Goal: Transaction & Acquisition: Book appointment/travel/reservation

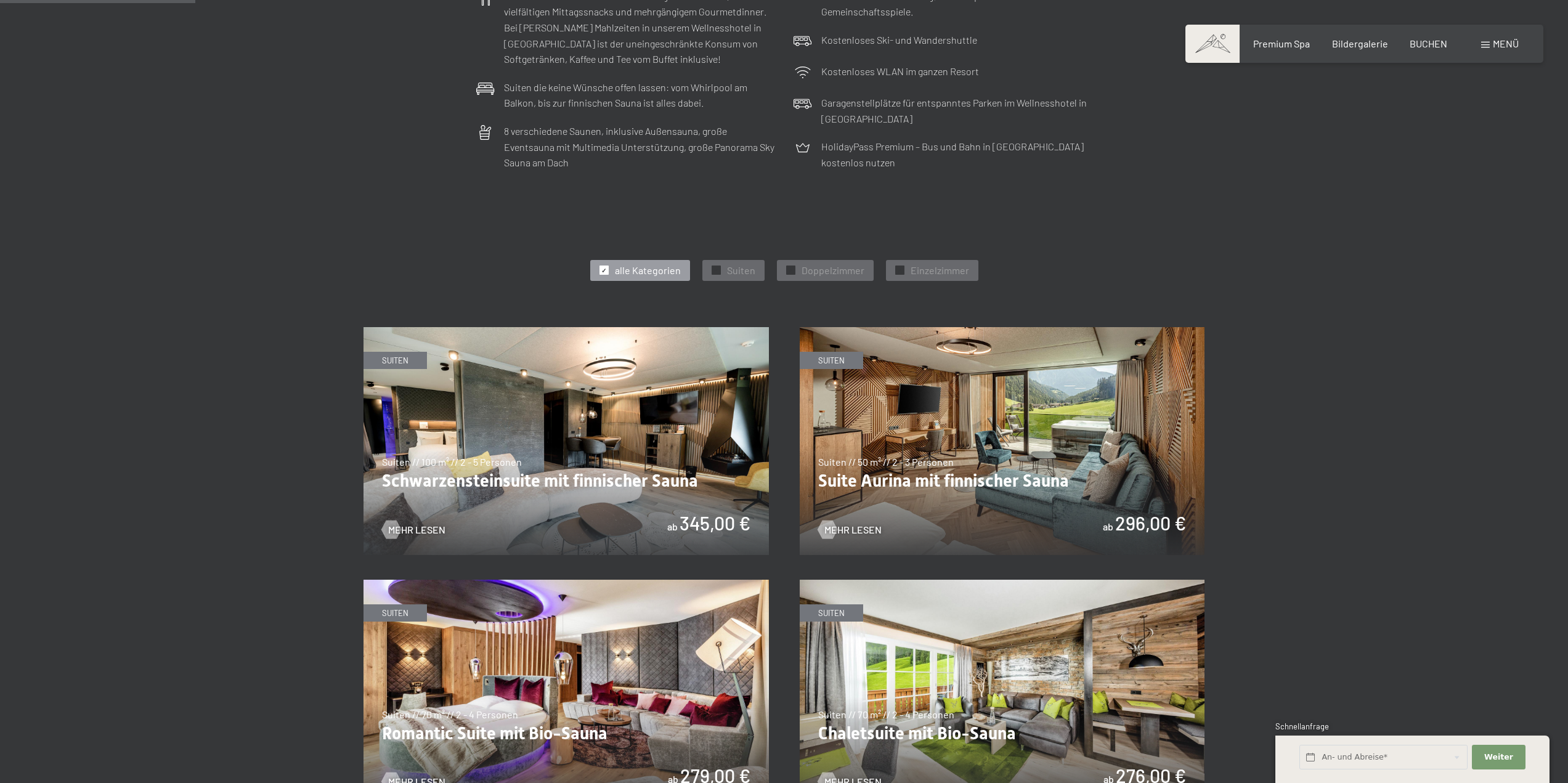
scroll to position [493, 0]
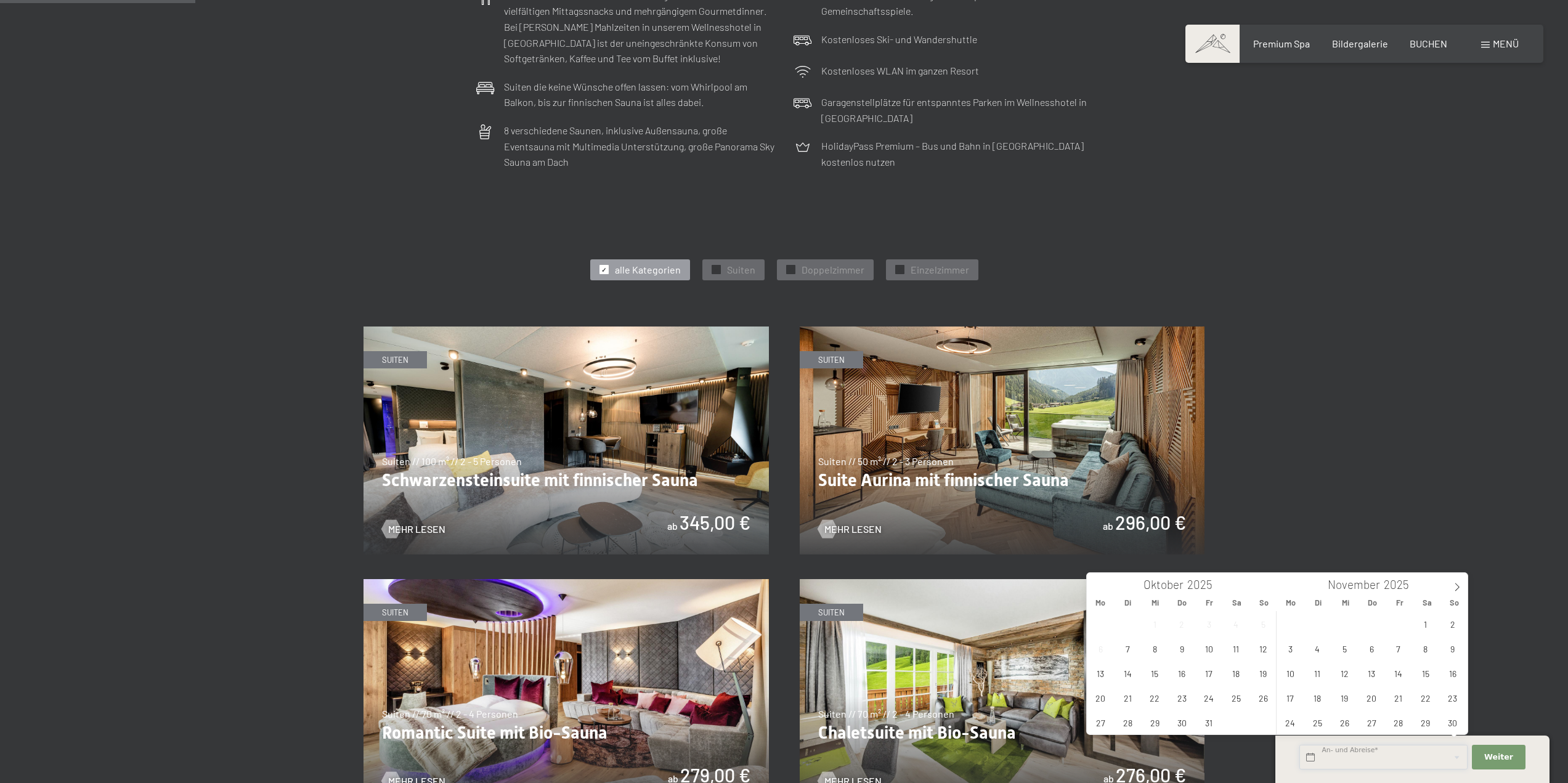
click at [1339, 763] on input "text" at bounding box center [1383, 758] width 168 height 25
click at [1423, 674] on span "15" at bounding box center [1425, 673] width 24 height 24
click at [1453, 674] on span "16" at bounding box center [1453, 673] width 24 height 24
type input "Sa. 15.11.2025 - So. 16.11.2025"
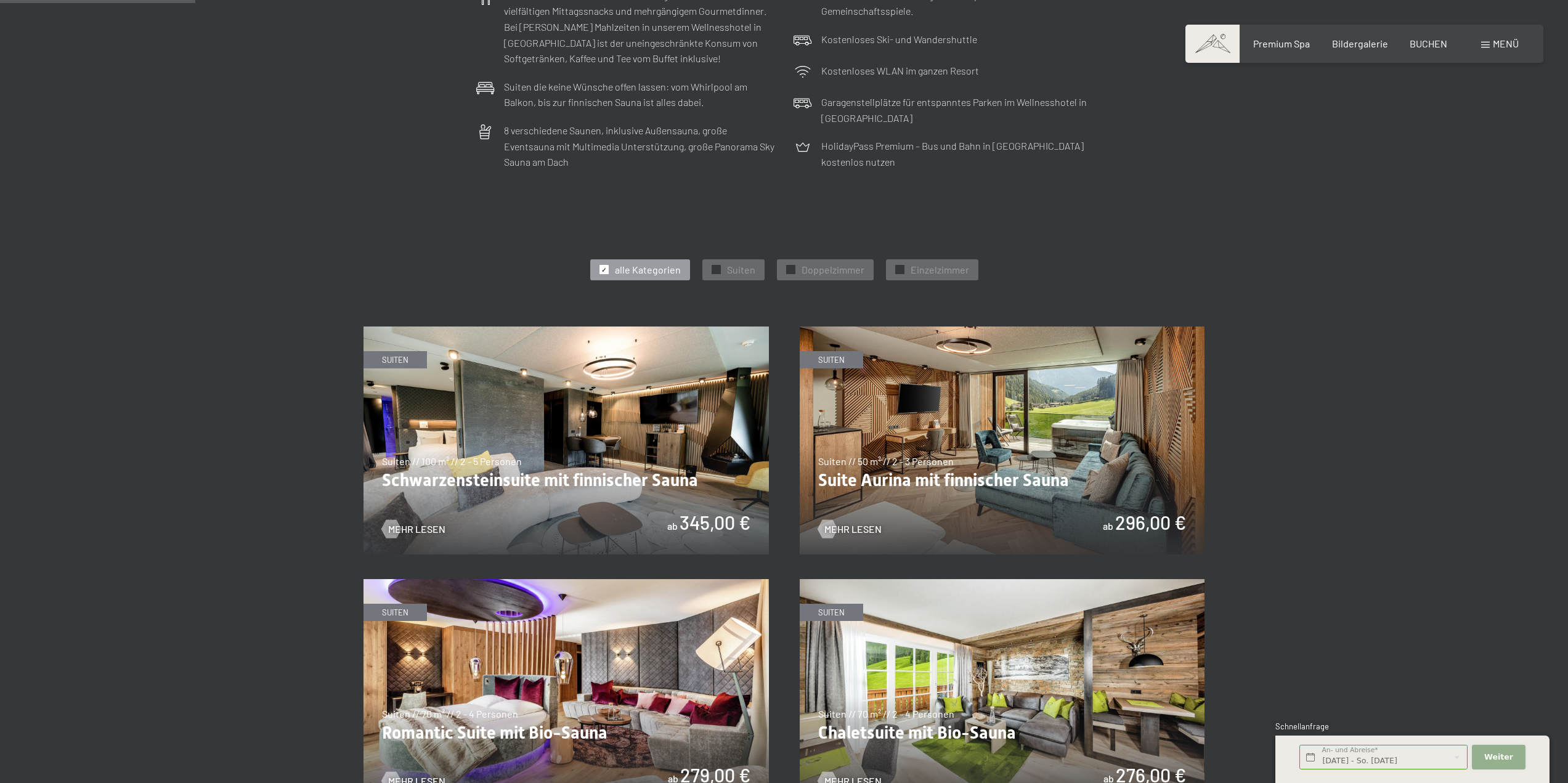
click at [1506, 756] on span "Weiter" at bounding box center [1498, 757] width 29 height 11
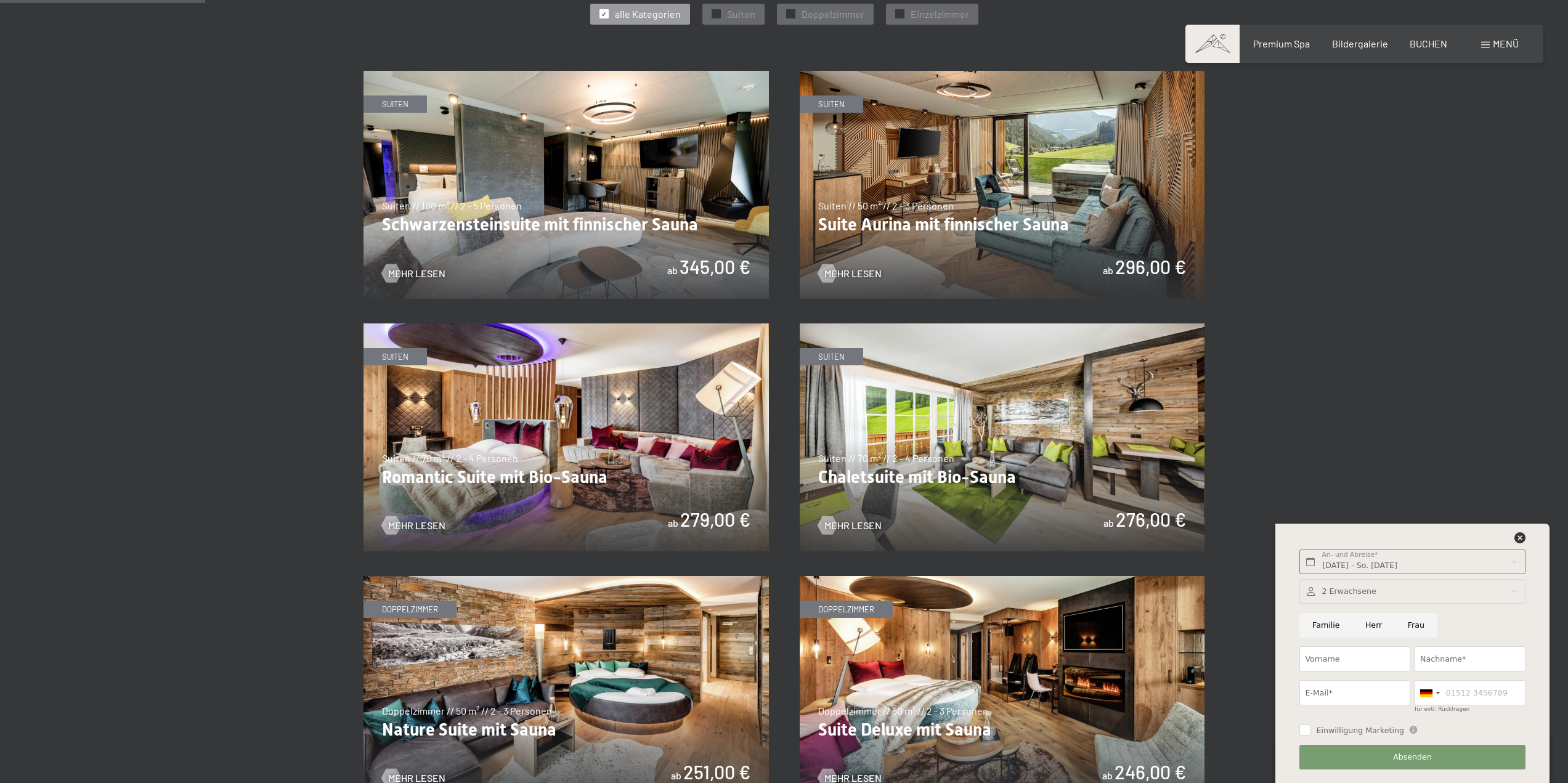
scroll to position [801, 0]
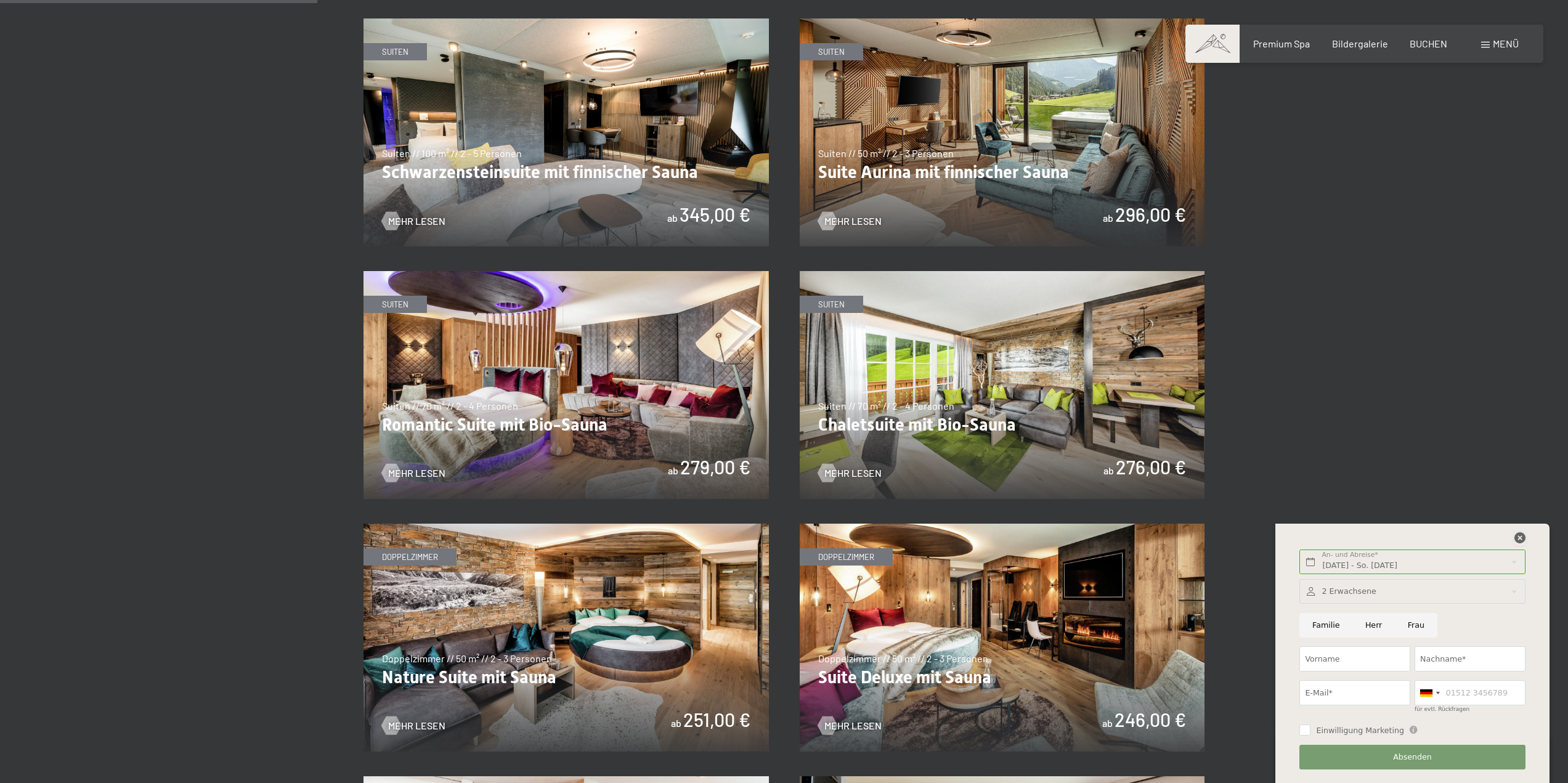
click at [1517, 541] on icon at bounding box center [1520, 538] width 11 height 11
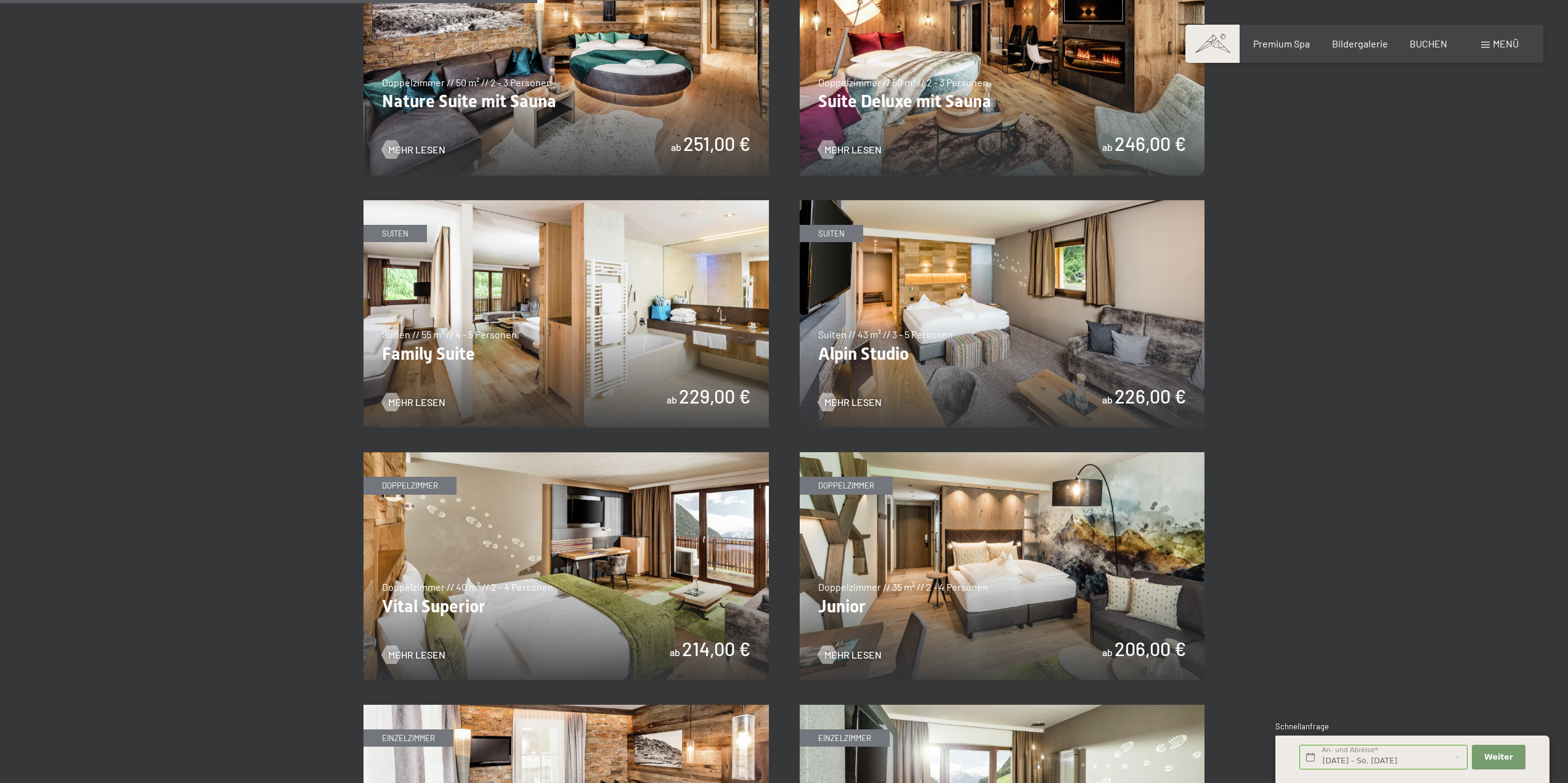
scroll to position [1355, 0]
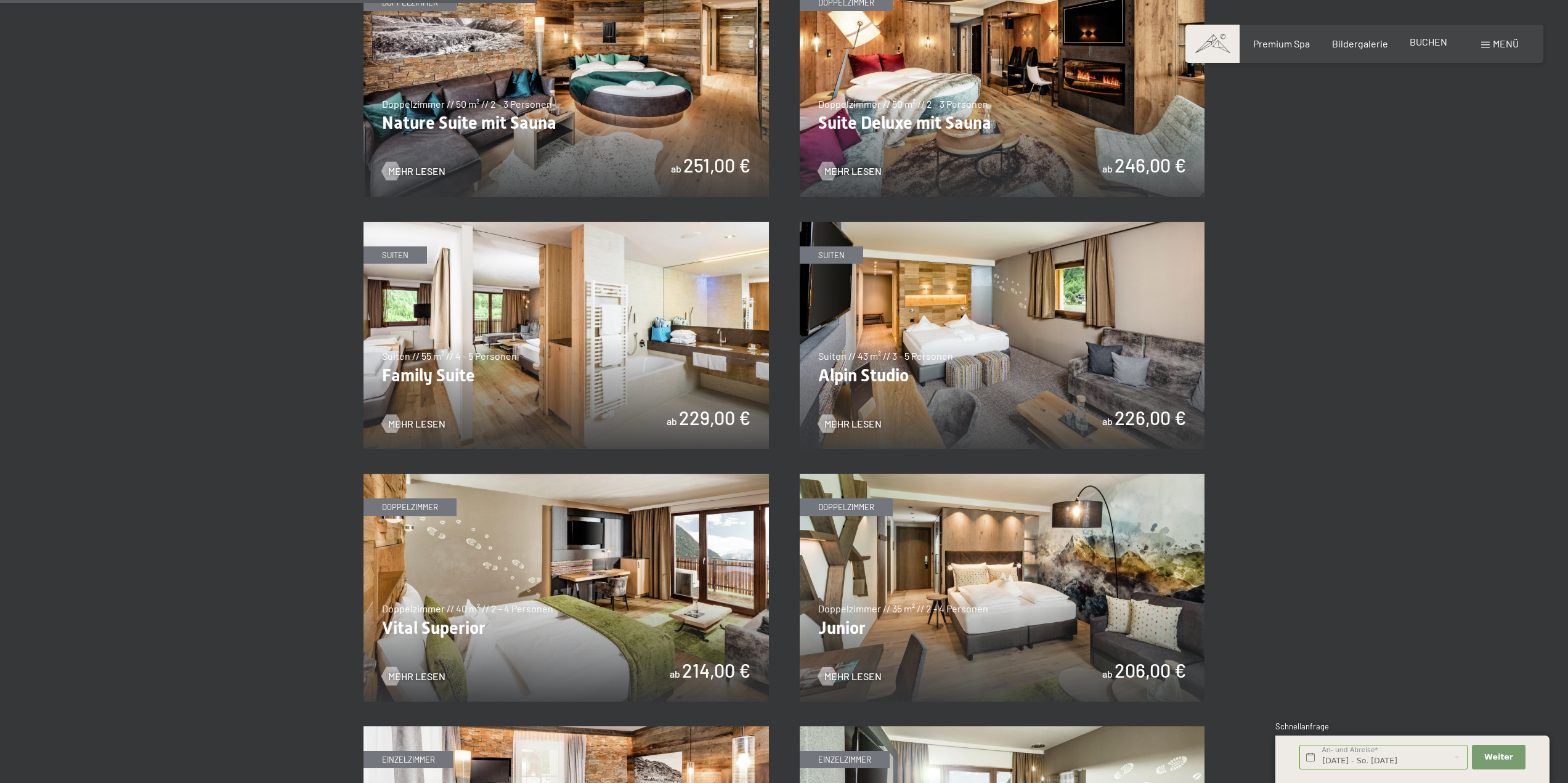
click at [1423, 45] on span "BUCHEN" at bounding box center [1429, 42] width 37 height 12
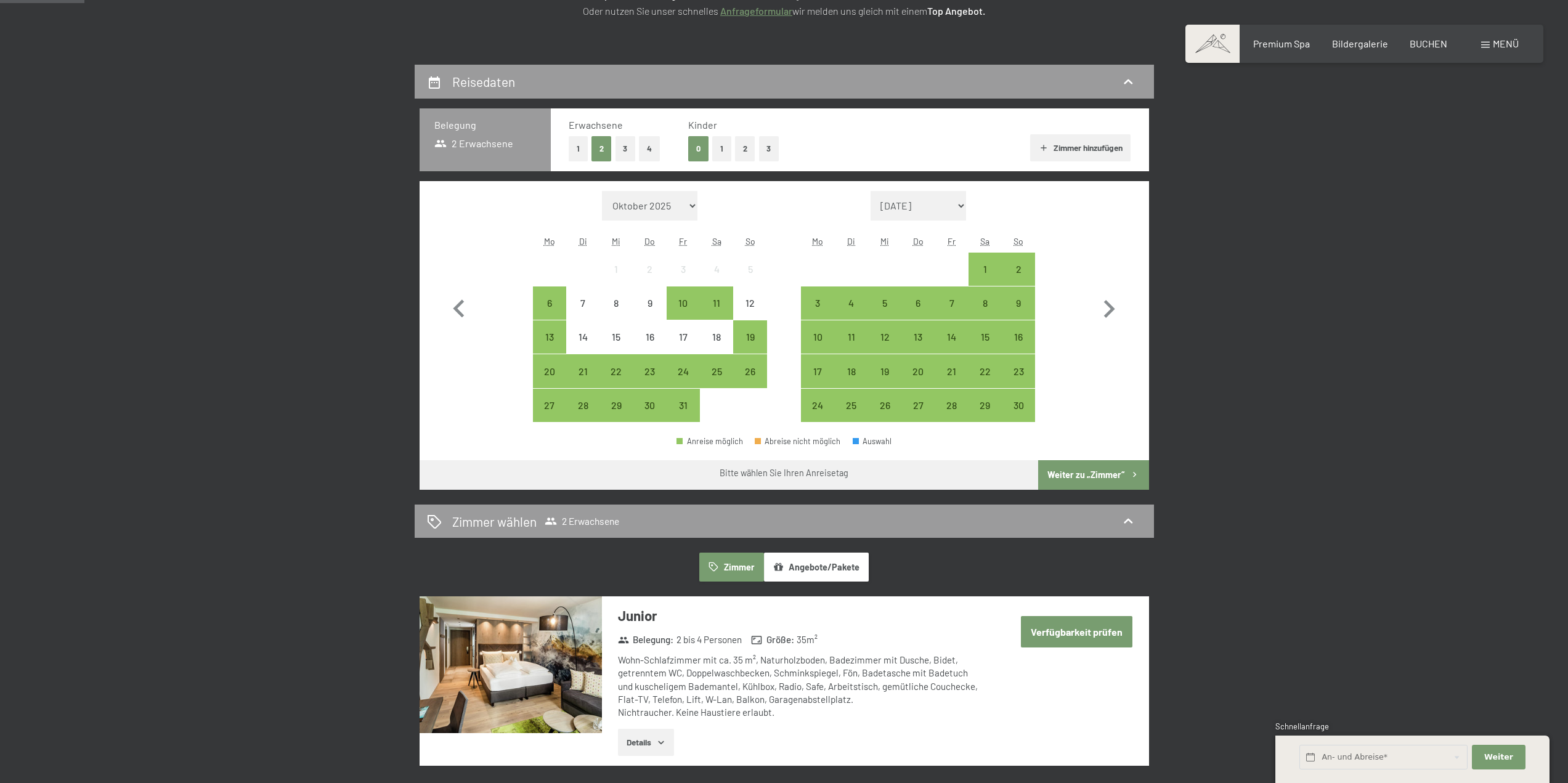
scroll to position [246, 0]
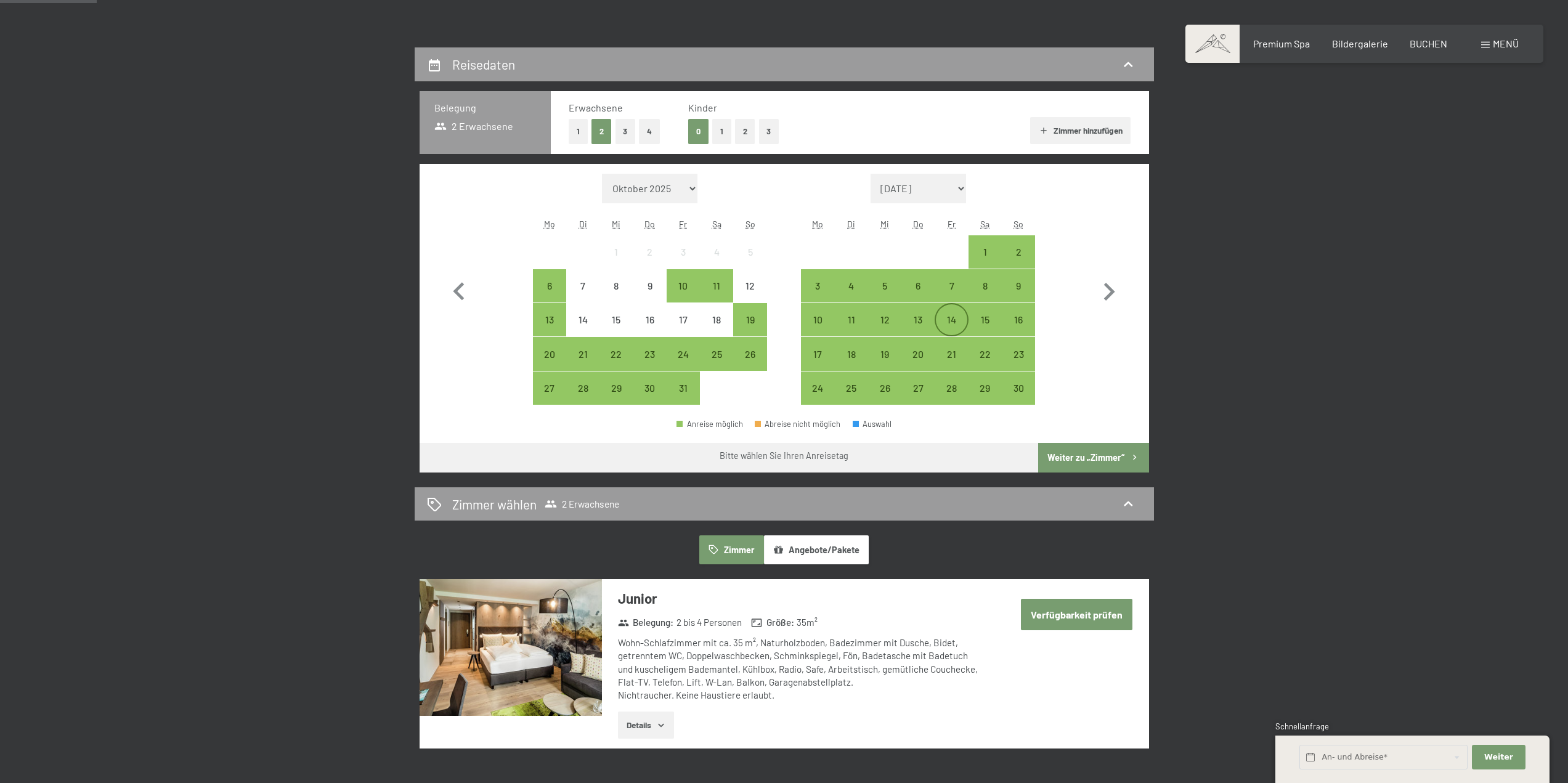
click at [949, 315] on div "14" at bounding box center [951, 330] width 31 height 31
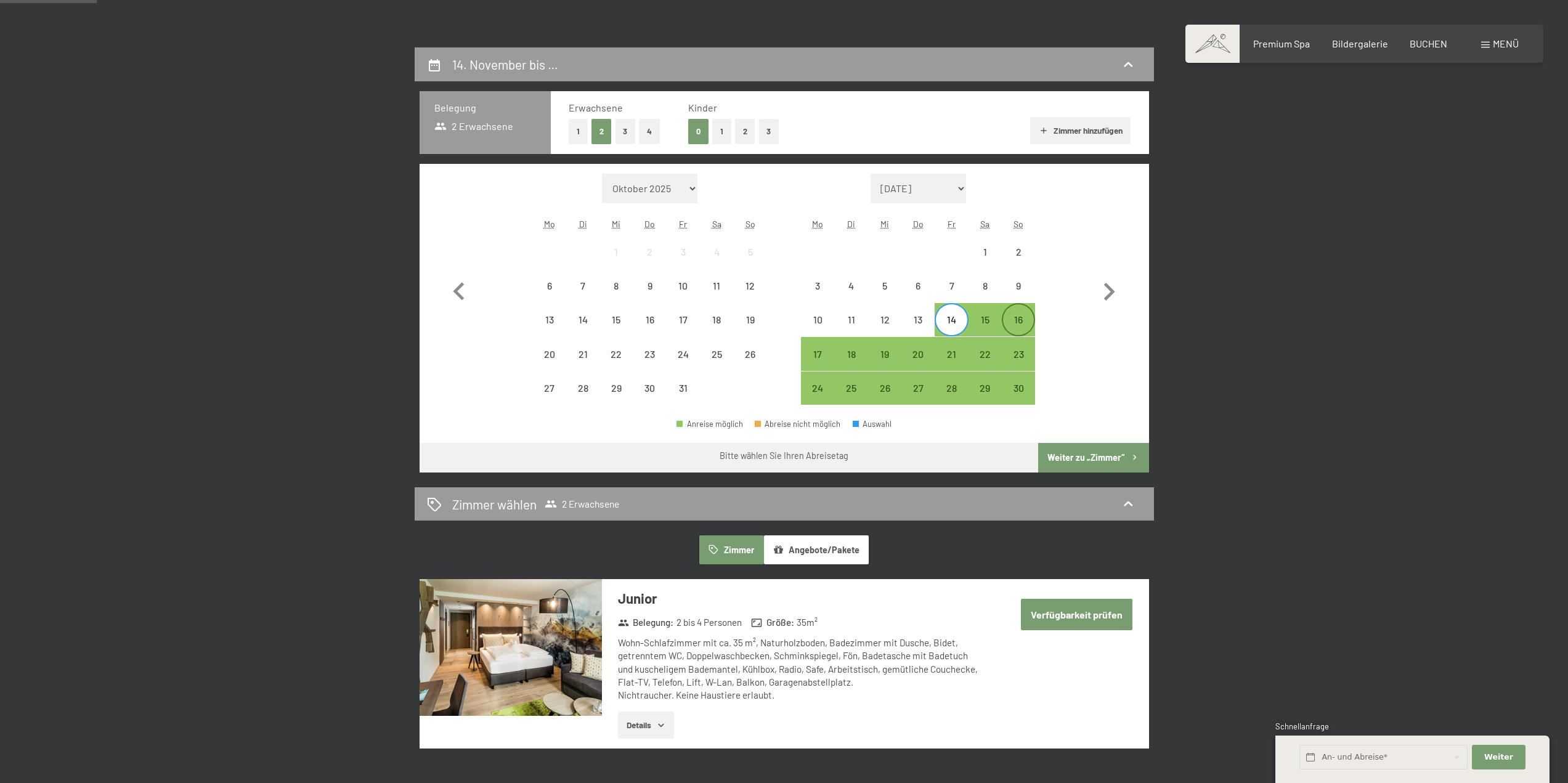
click at [1008, 323] on div "16" at bounding box center [1018, 330] width 31 height 31
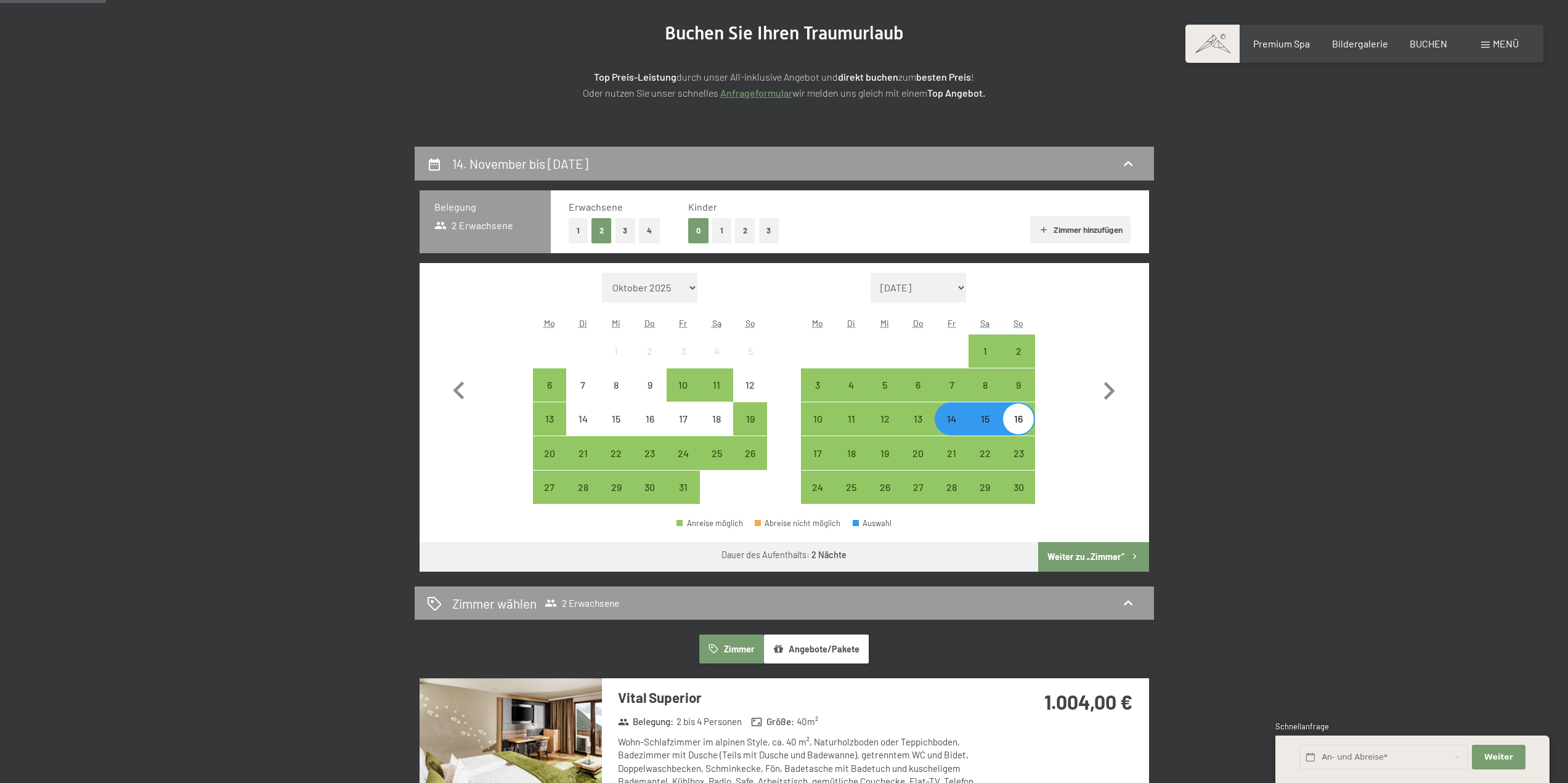
scroll to position [123, 0]
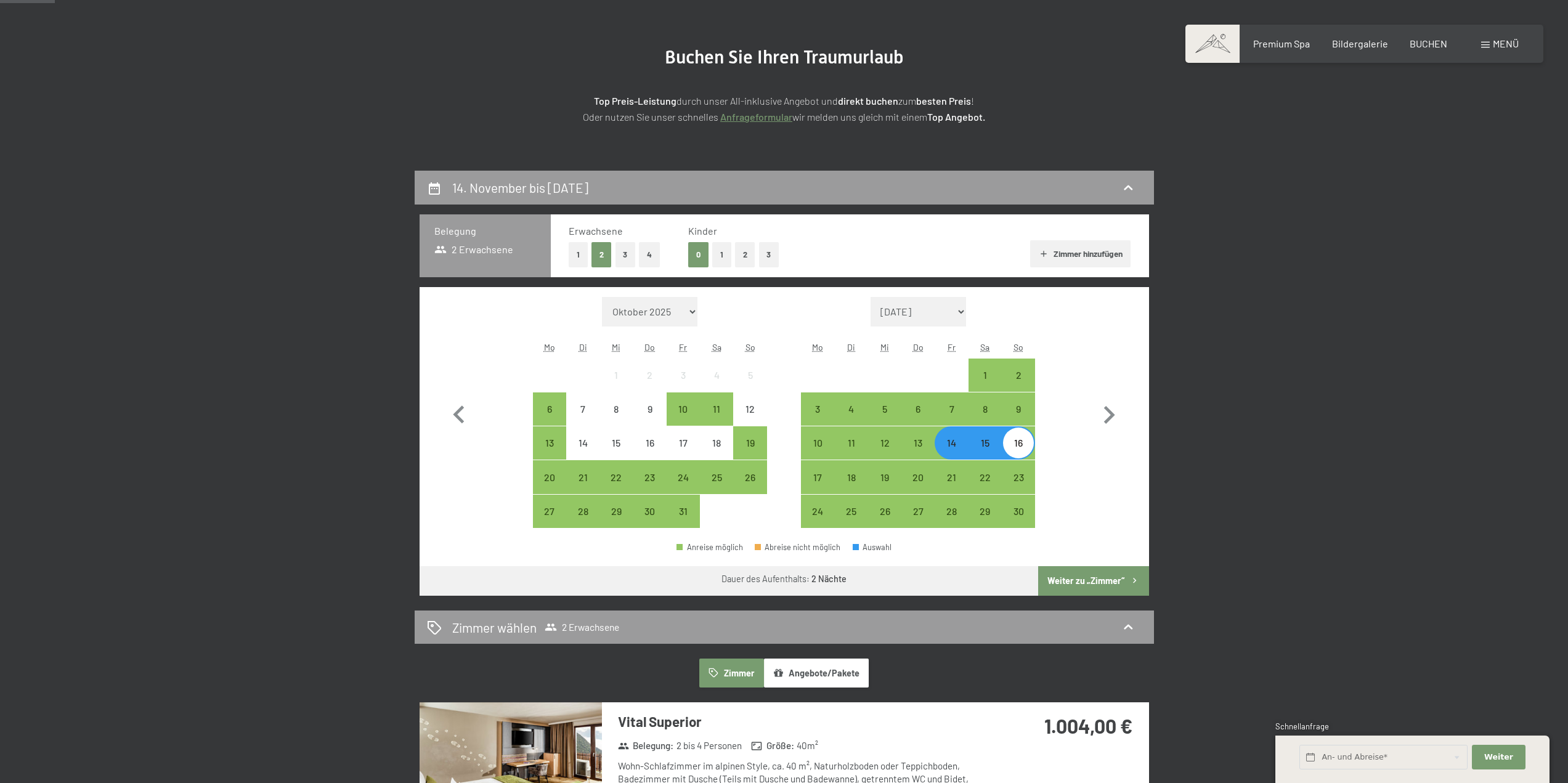
click at [988, 444] on div "15" at bounding box center [985, 454] width 31 height 31
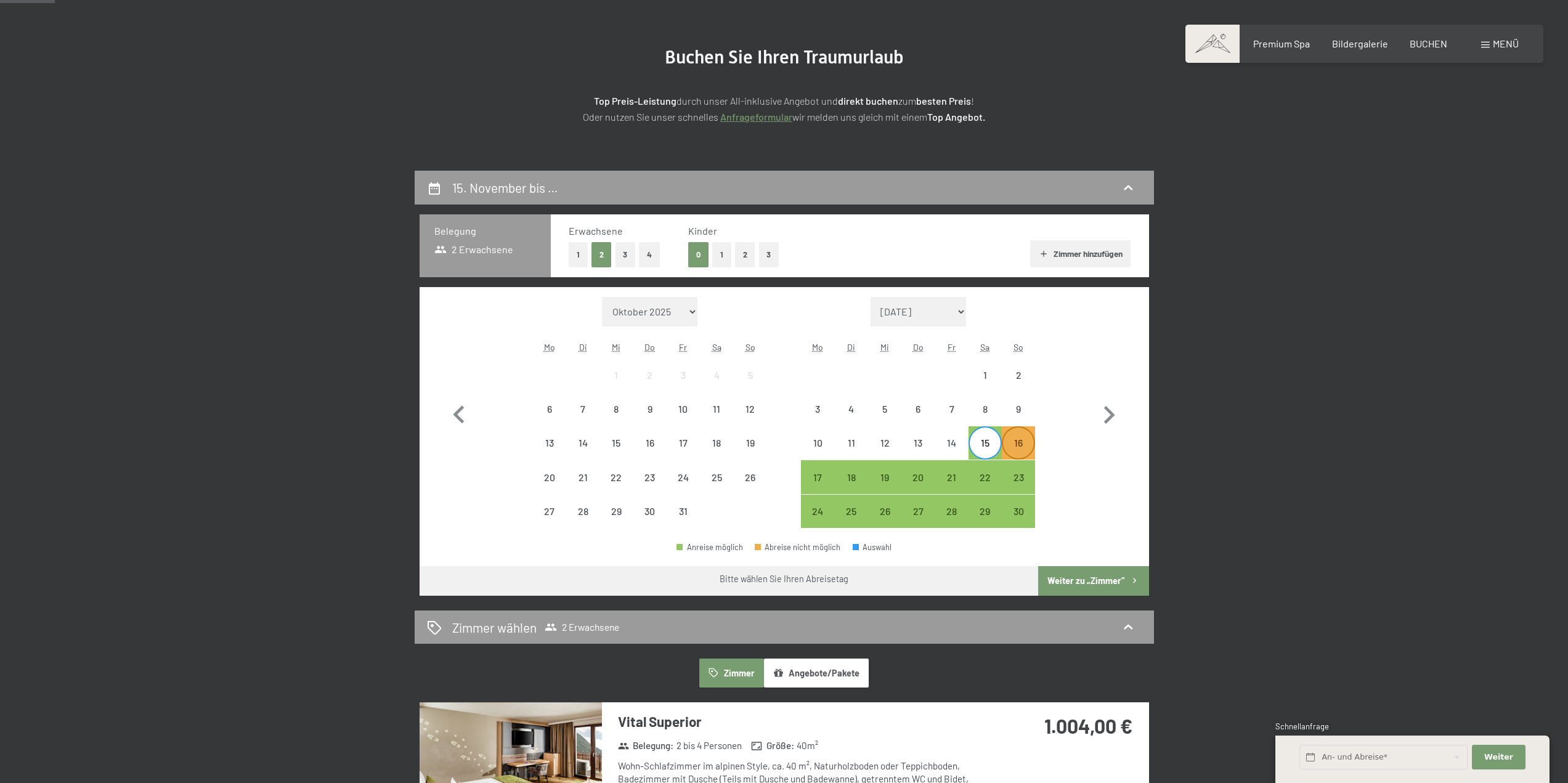
click at [1015, 453] on div "16" at bounding box center [1018, 454] width 31 height 31
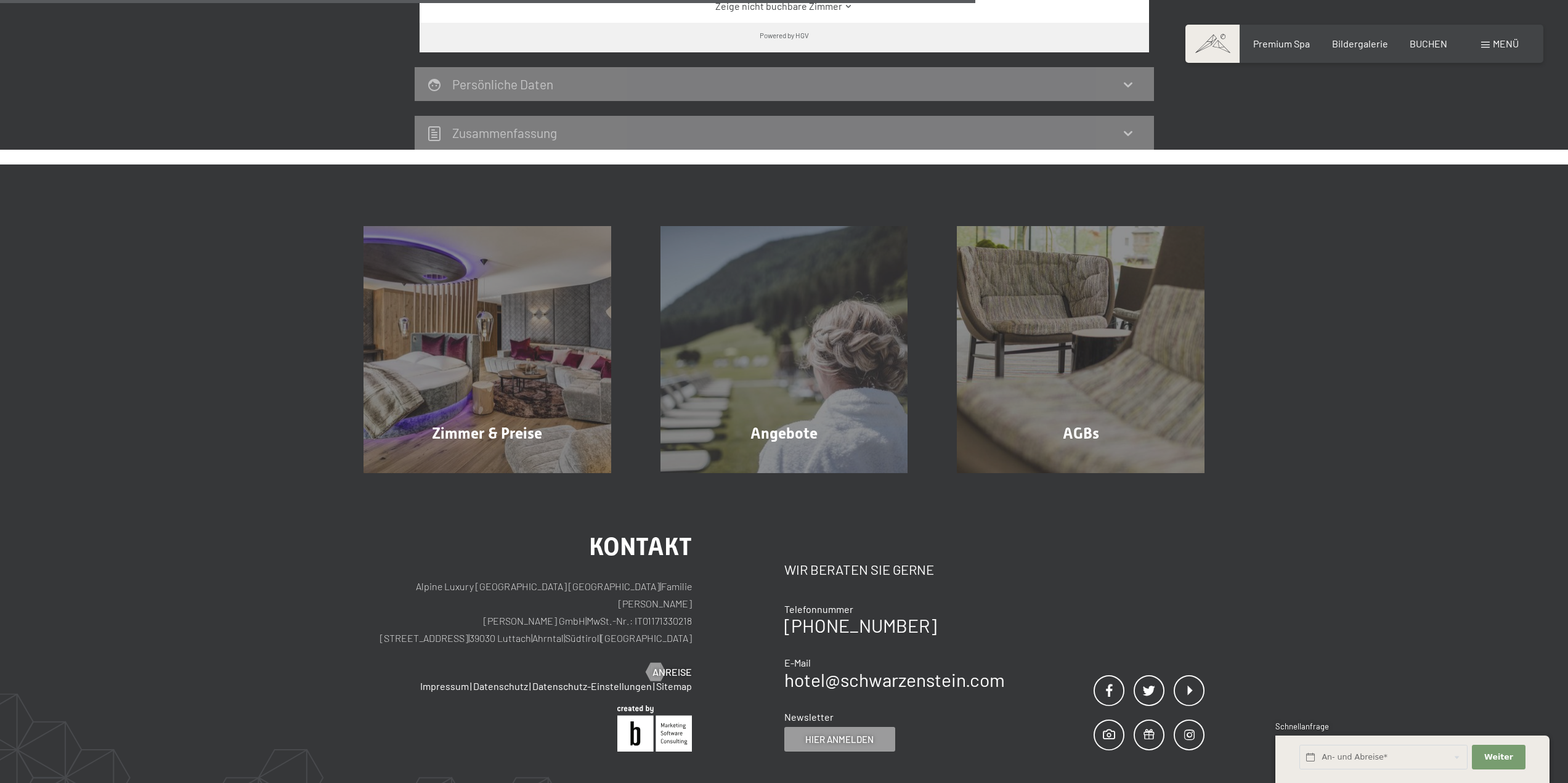
scroll to position [986, 0]
